Goal: Check status: Check status

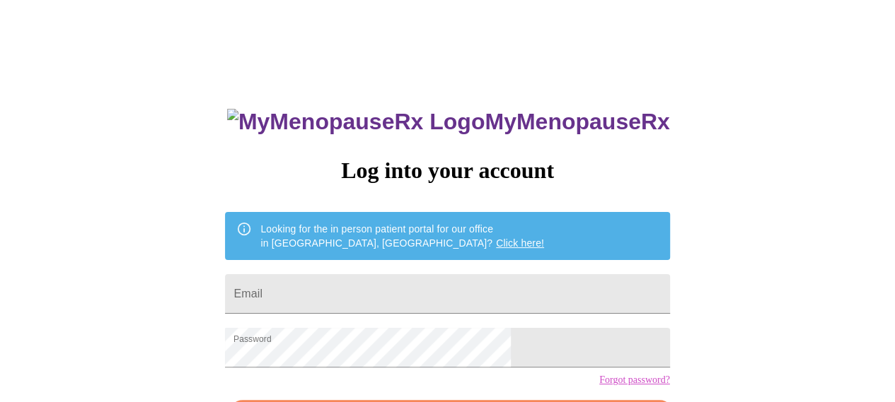
scroll to position [98, 0]
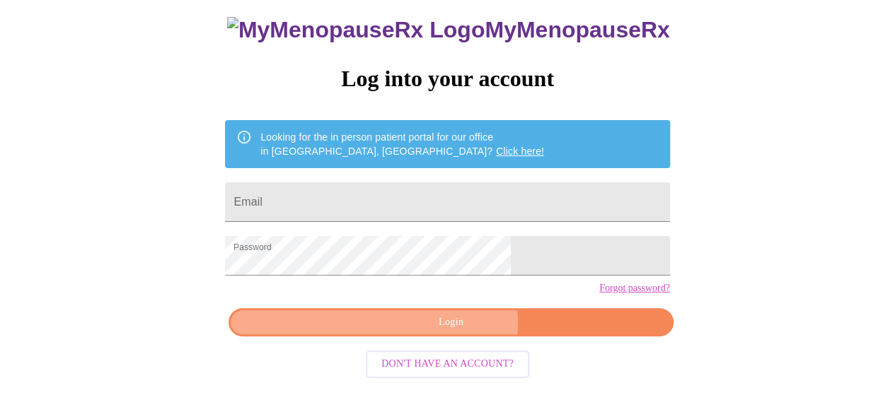
click at [453, 332] on span "Login" at bounding box center [451, 323] width 412 height 18
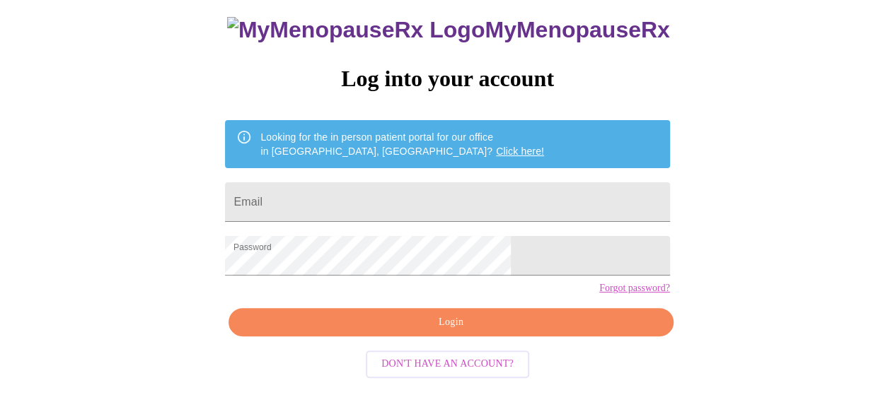
click at [437, 332] on span "Login" at bounding box center [451, 323] width 412 height 18
click at [426, 198] on input "Email" at bounding box center [447, 202] width 444 height 40
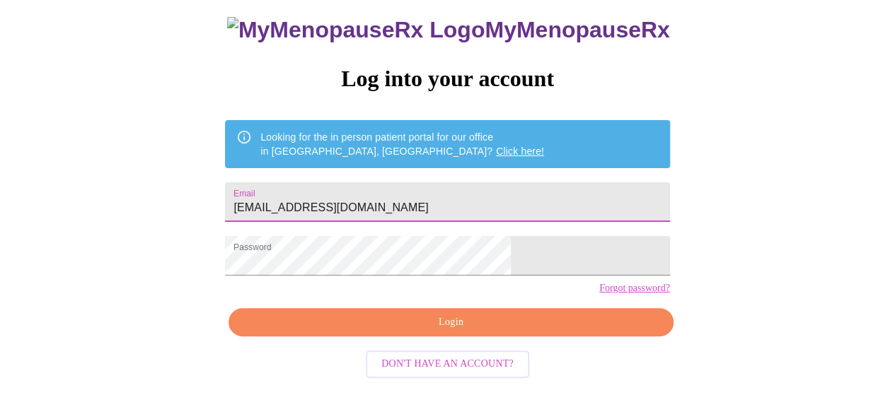
drag, startPoint x: 504, startPoint y: 189, endPoint x: 35, endPoint y: 250, distance: 472.8
click at [35, 250] on div "MyMenopauseRx Log into your account Looking for the in person patient portal fo…" at bounding box center [447, 155] width 883 height 483
type input "gladosinsky@gmail.com"
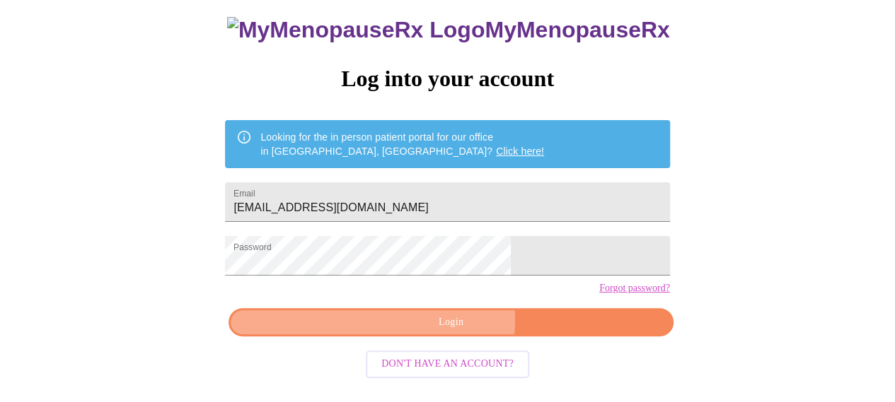
click at [436, 332] on span "Login" at bounding box center [451, 323] width 412 height 18
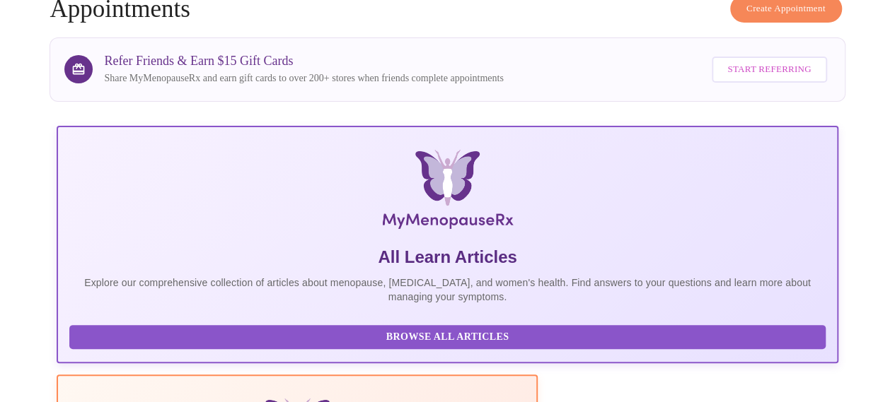
scroll to position [371, 0]
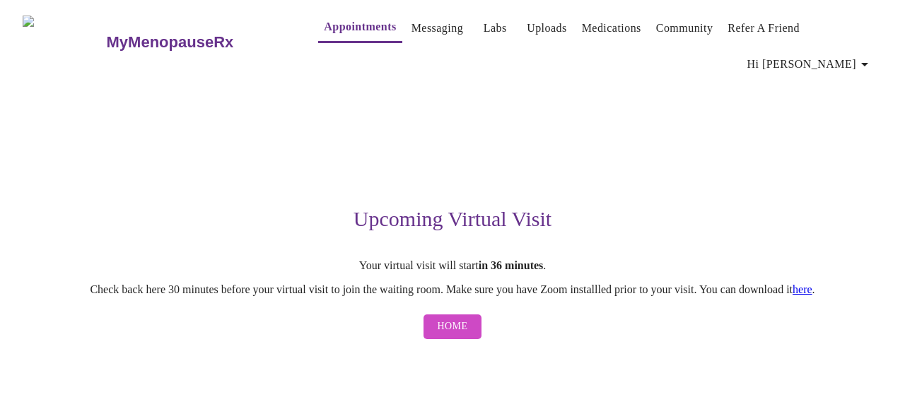
drag, startPoint x: 752, startPoint y: 348, endPoint x: 711, endPoint y: 344, distance: 41.2
click at [711, 344] on div "MyMenopauseRx Appointments Messaging Labs Uploads Medications Community Refer a…" at bounding box center [453, 176] width 894 height 341
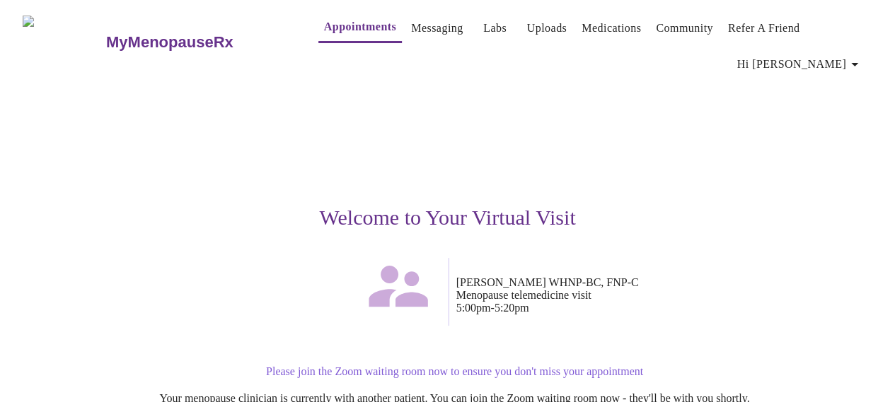
scroll to position [187, 0]
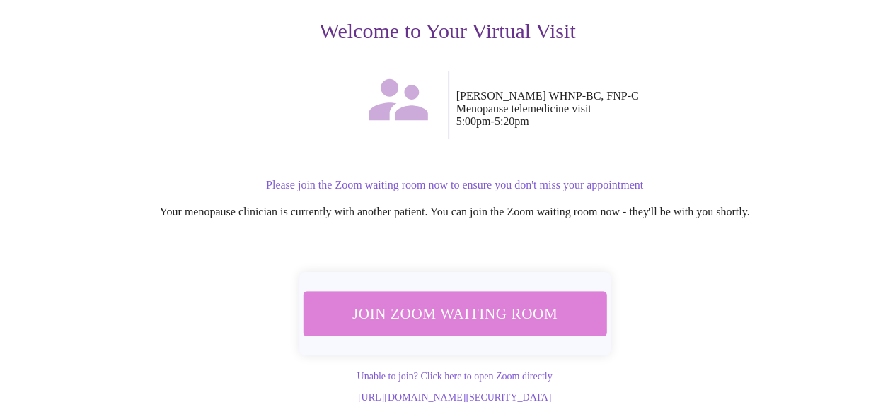
click at [495, 301] on span "Join Zoom Waiting Room" at bounding box center [454, 314] width 266 height 26
